Goal: Task Accomplishment & Management: Use online tool/utility

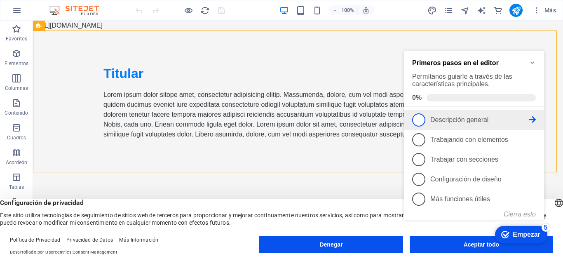
click at [418, 118] on span "1" at bounding box center [418, 119] width 13 height 13
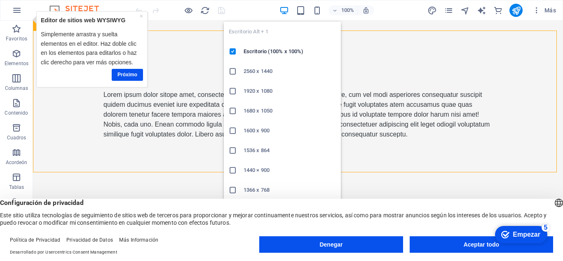
click at [285, 12] on icon "button" at bounding box center [283, 10] width 9 height 9
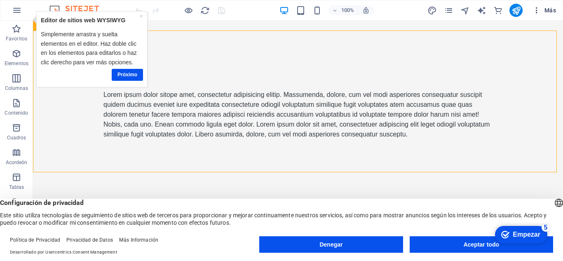
click at [538, 8] on icon "button" at bounding box center [536, 10] width 8 height 8
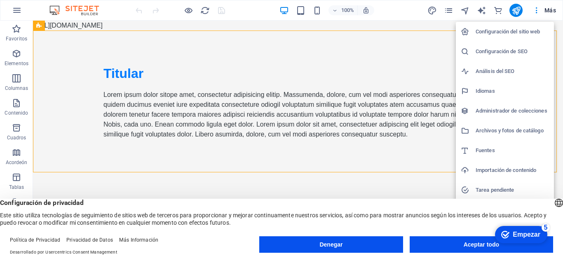
click at [21, 8] on div at bounding box center [281, 130] width 563 height 261
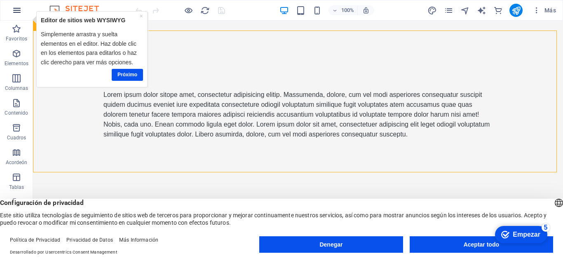
click at [16, 8] on icon "button" at bounding box center [17, 10] width 10 height 10
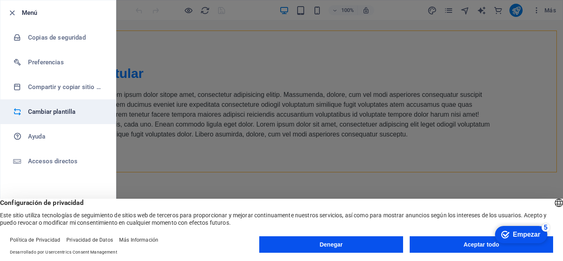
click at [38, 114] on h6 "Cambiar plantilla" at bounding box center [66, 112] width 76 height 10
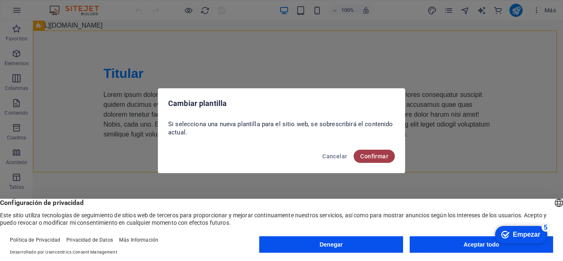
click at [377, 160] on button "Confirmar" at bounding box center [373, 156] width 41 height 13
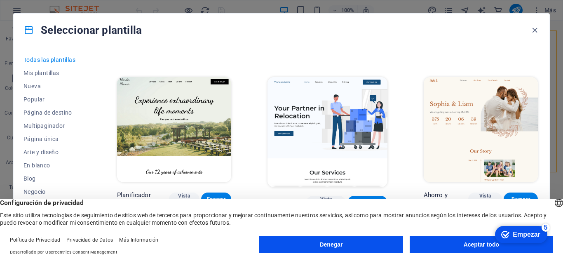
scroll to position [494, 0]
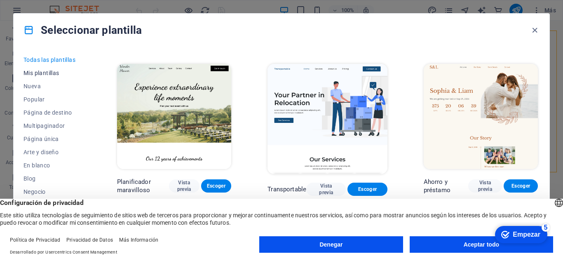
click at [36, 70] on span "Mis plantillas" at bounding box center [51, 73] width 57 height 7
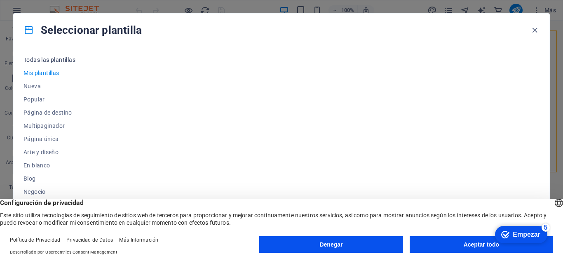
click at [42, 61] on span "Todas las plantillas" at bounding box center [51, 59] width 57 height 7
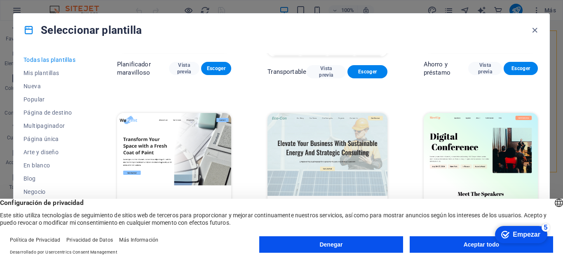
scroll to position [618, 0]
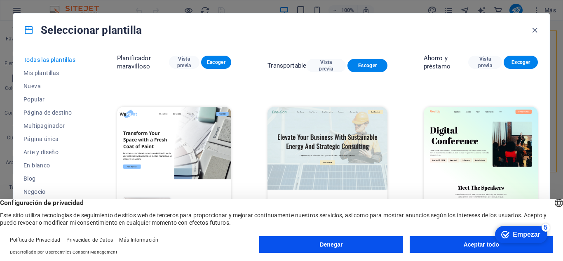
click at [303, 120] on img at bounding box center [326, 162] width 119 height 110
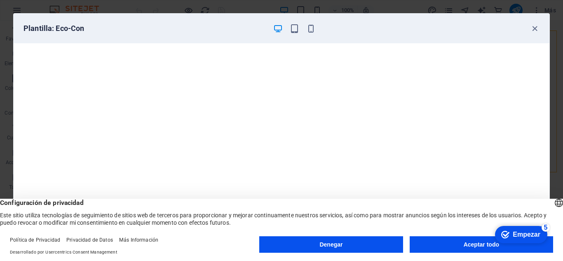
click at [461, 246] on button "Aceptar todo" at bounding box center [481, 244] width 143 height 16
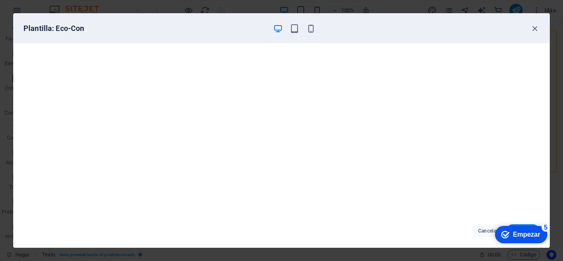
click at [521, 233] on font "Empezar" at bounding box center [526, 234] width 28 height 7
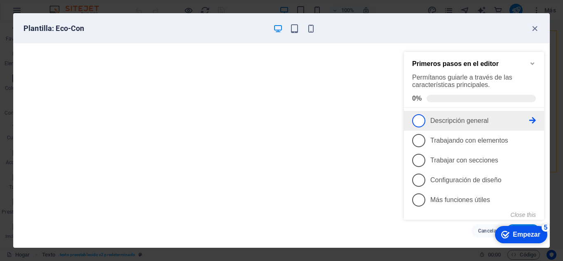
click at [419, 122] on span "1" at bounding box center [418, 120] width 13 height 13
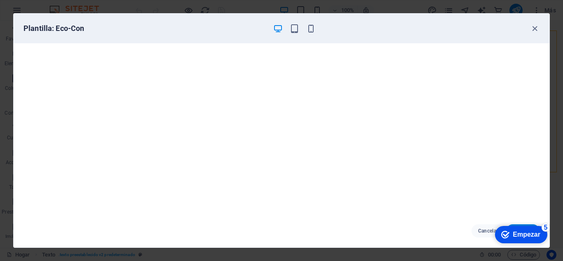
click at [514, 237] on font "Empezar" at bounding box center [526, 234] width 28 height 7
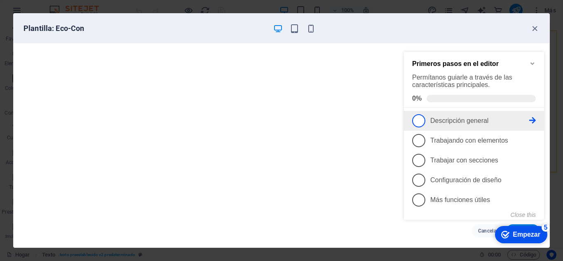
click at [532, 119] on icon at bounding box center [532, 120] width 7 height 7
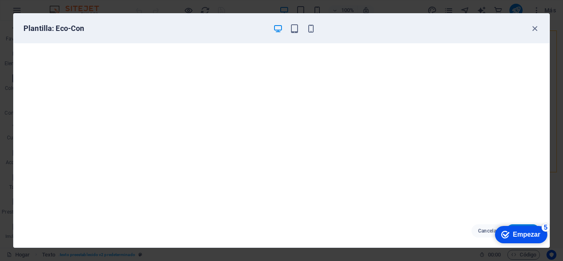
click div "checkmark Empezar 5 Primeros pasos en el editor Permítanos guiarle a través de …"
drag, startPoint x: 559, startPoint y: 93, endPoint x: 559, endPoint y: 126, distance: 33.4
click at [559, 126] on div "Plantilla: Eco-Con Cancelar Escoger" at bounding box center [281, 130] width 563 height 261
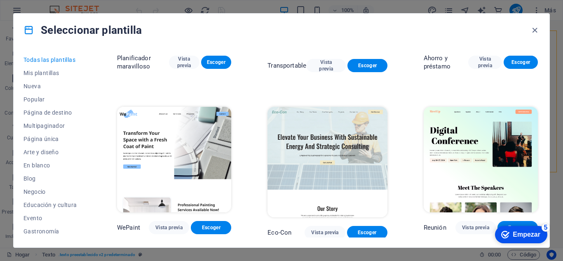
click at [359, 134] on img at bounding box center [326, 162] width 119 height 110
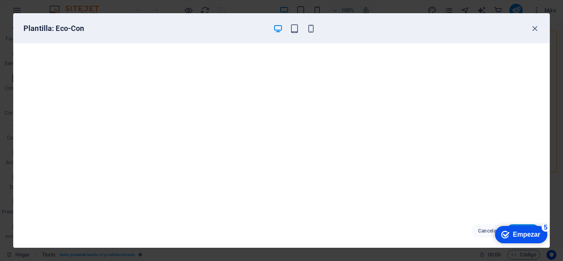
click div "checkmark Empezar 5 Primeros pasos en el editor Permítanos guiarle a través de …"
drag, startPoint x: 530, startPoint y: 235, endPoint x: 516, endPoint y: 256, distance: 25.5
click html "checkmark Empezar 5 Primeros pasos en el editor Permítanos guiarle a través de …"
drag, startPoint x: 448, startPoint y: 21, endPoint x: 374, endPoint y: 44, distance: 77.0
click at [344, 33] on div "Plantilla: Eco-Con" at bounding box center [282, 29] width 536 height 30
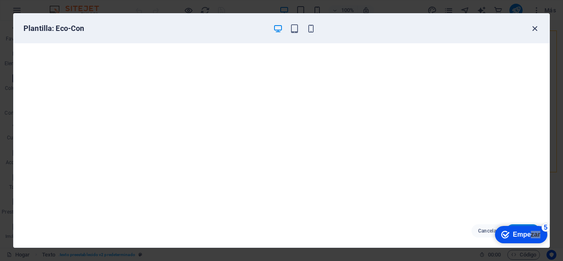
click at [536, 29] on icon "button" at bounding box center [534, 28] width 9 height 9
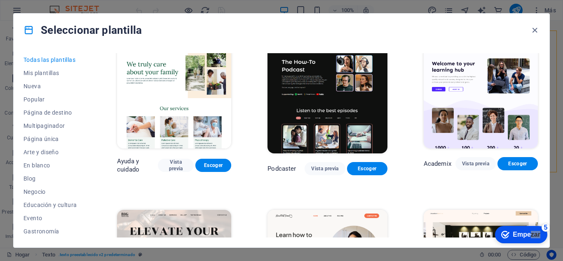
scroll to position [865, 0]
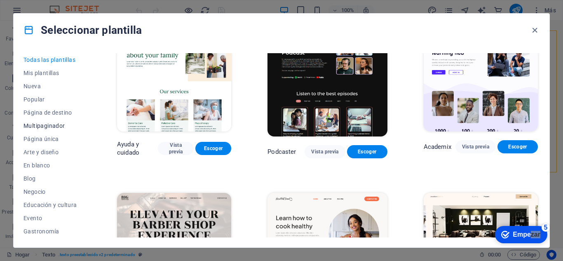
click at [54, 125] on font "Multipaginador" at bounding box center [44, 125] width 42 height 7
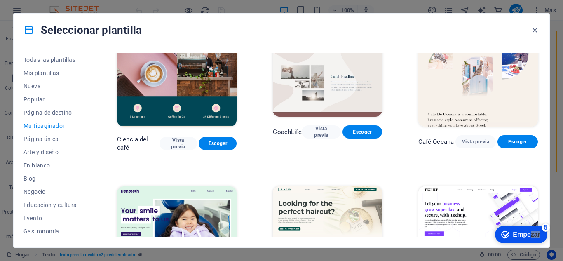
scroll to position [1401, 0]
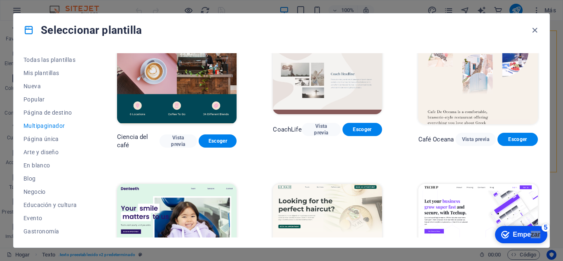
click at [472, 184] on img at bounding box center [477, 239] width 119 height 110
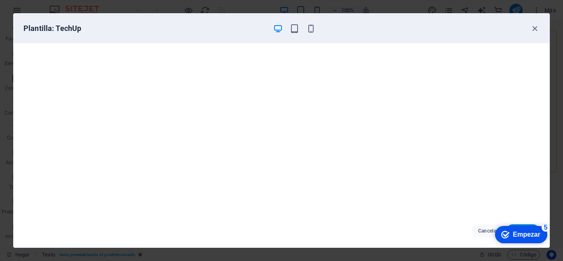
click div "checkmark Empezar 5 Primeros pasos en el editor Permítanos guiarle a través de …"
drag, startPoint x: 473, startPoint y: 19, endPoint x: 364, endPoint y: 39, distance: 110.9
click at [364, 39] on div "Plantilla: TechUp" at bounding box center [282, 29] width 536 height 30
click at [396, 40] on div "Plantilla: TechUp" at bounding box center [282, 29] width 536 height 30
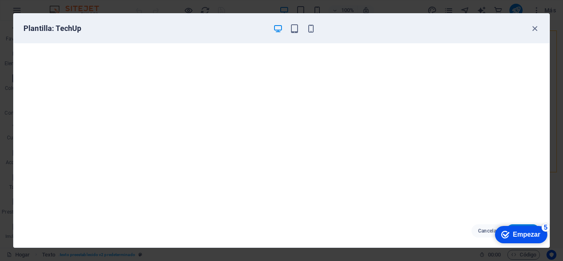
click at [396, 40] on div "Plantilla: TechUp" at bounding box center [282, 29] width 536 height 30
click at [484, 231] on font "Cancelar" at bounding box center [488, 231] width 20 height 6
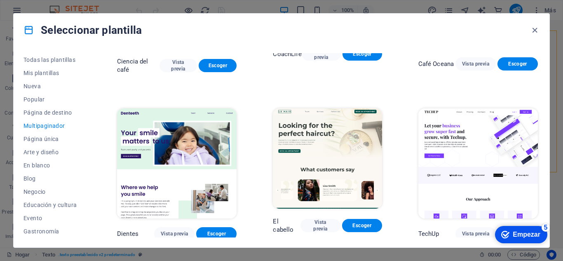
scroll to position [1483, 0]
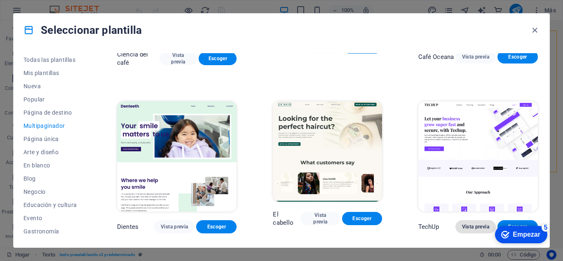
click at [480, 224] on font "Vista previa" at bounding box center [475, 227] width 27 height 6
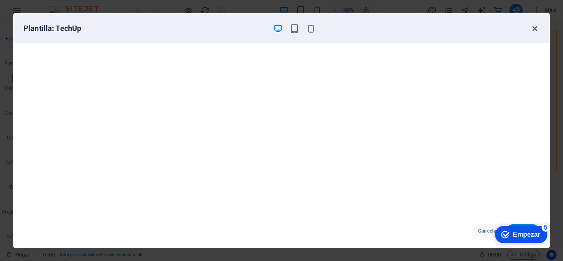
click at [535, 28] on icon "button" at bounding box center [534, 28] width 9 height 9
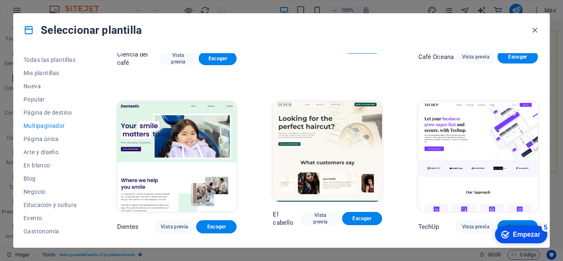
click at [515, 224] on font "Escoger" at bounding box center [517, 227] width 19 height 6
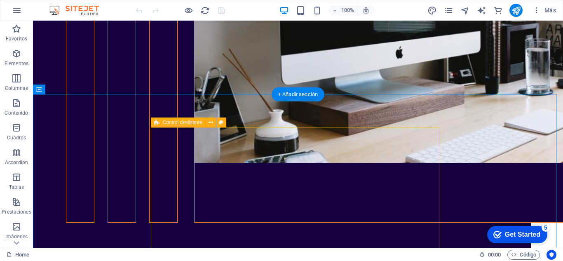
scroll to position [2678, 0]
